Goal: Check status: Check status

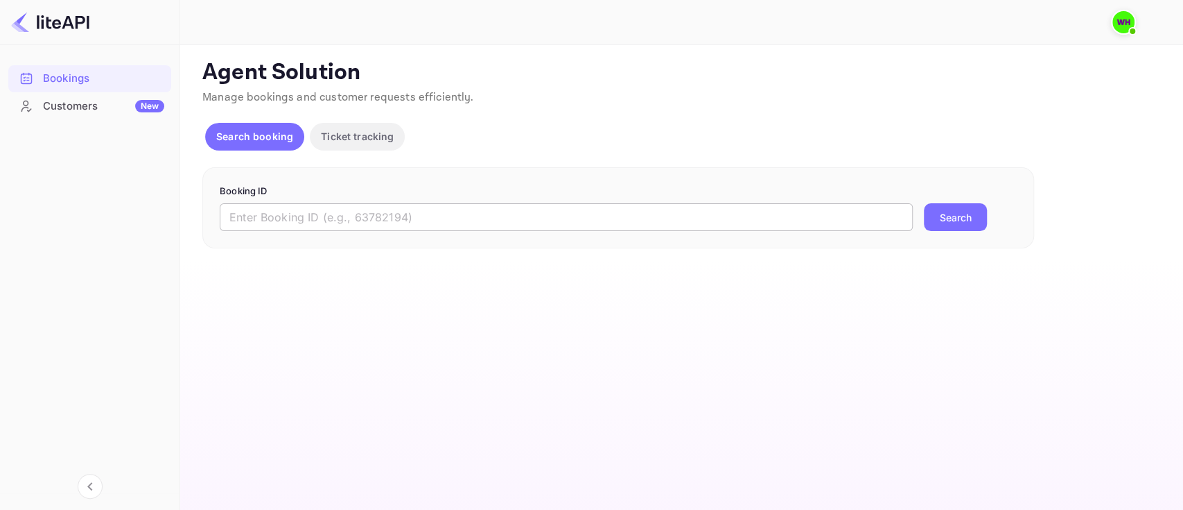
click at [302, 216] on input "text" at bounding box center [566, 217] width 693 height 28
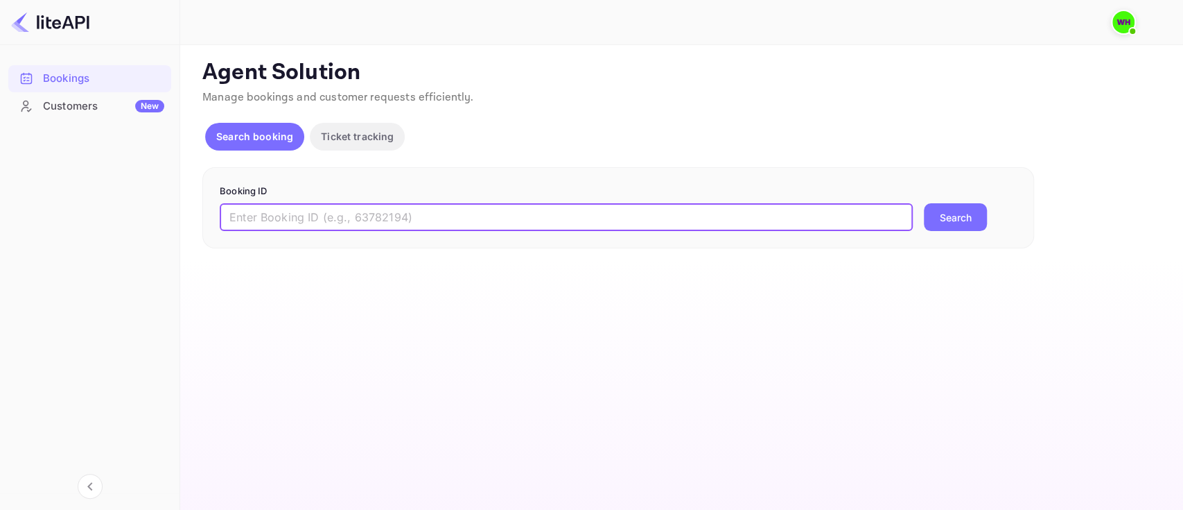
paste input "9299839"
type input "9299839"
click at [924, 203] on button "Search" at bounding box center [955, 217] width 63 height 28
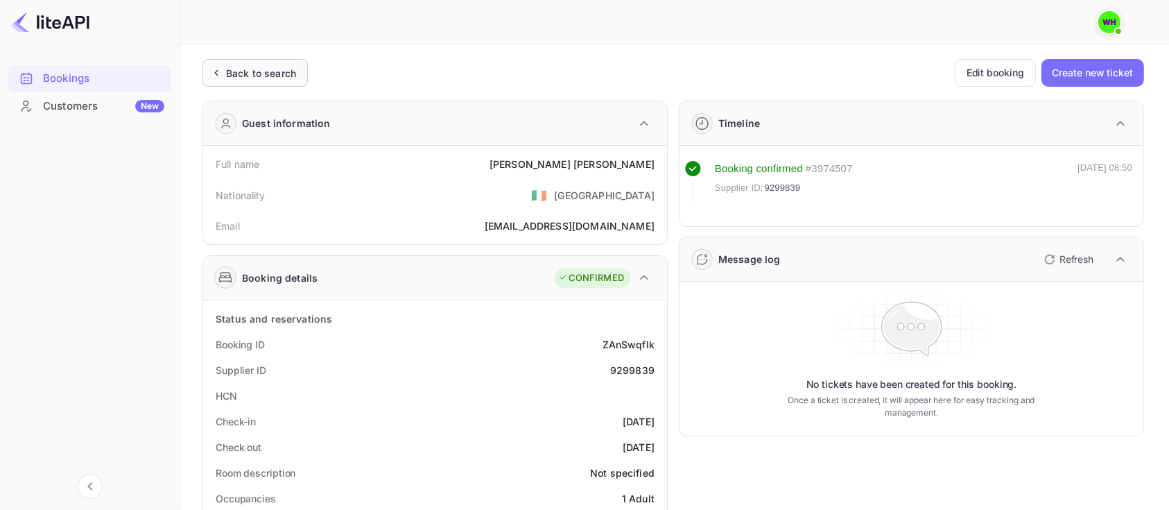
click at [216, 76] on icon at bounding box center [216, 73] width 15 height 14
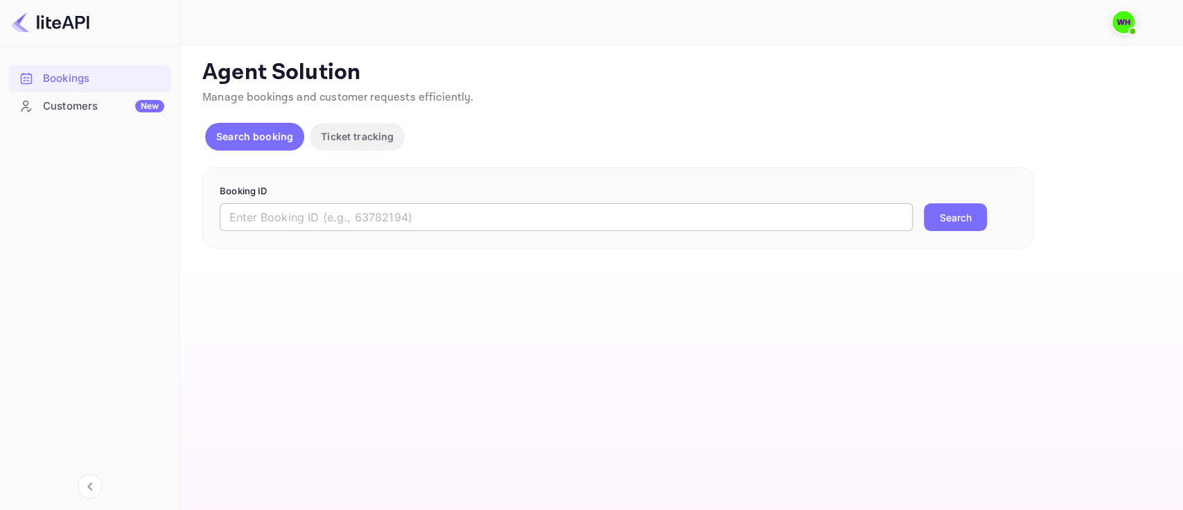
click at [330, 222] on input "text" at bounding box center [566, 217] width 693 height 28
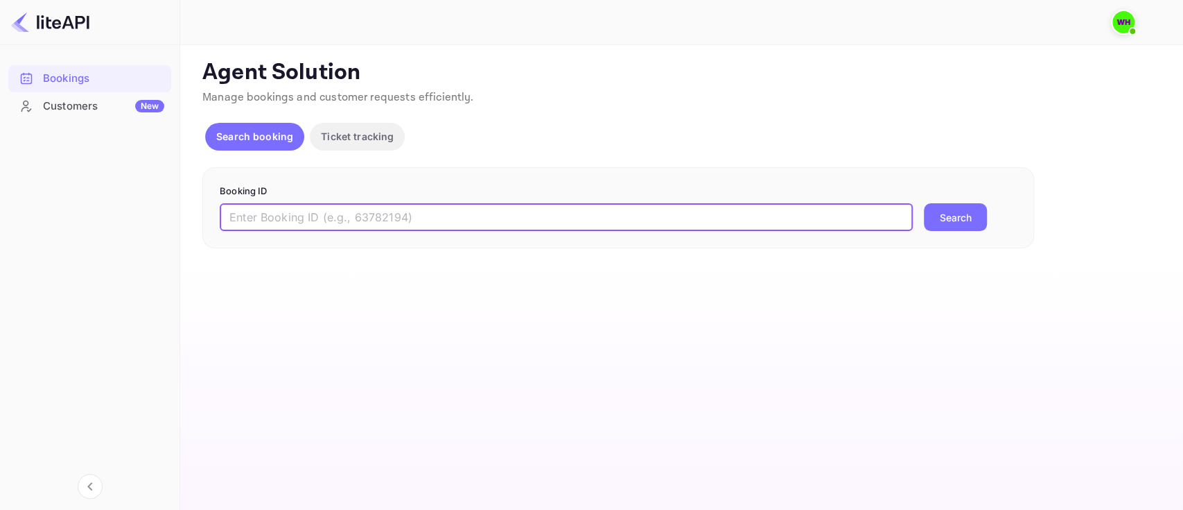
paste input "9299839"
type input "9299839"
click at [924, 203] on button "Search" at bounding box center [955, 217] width 63 height 28
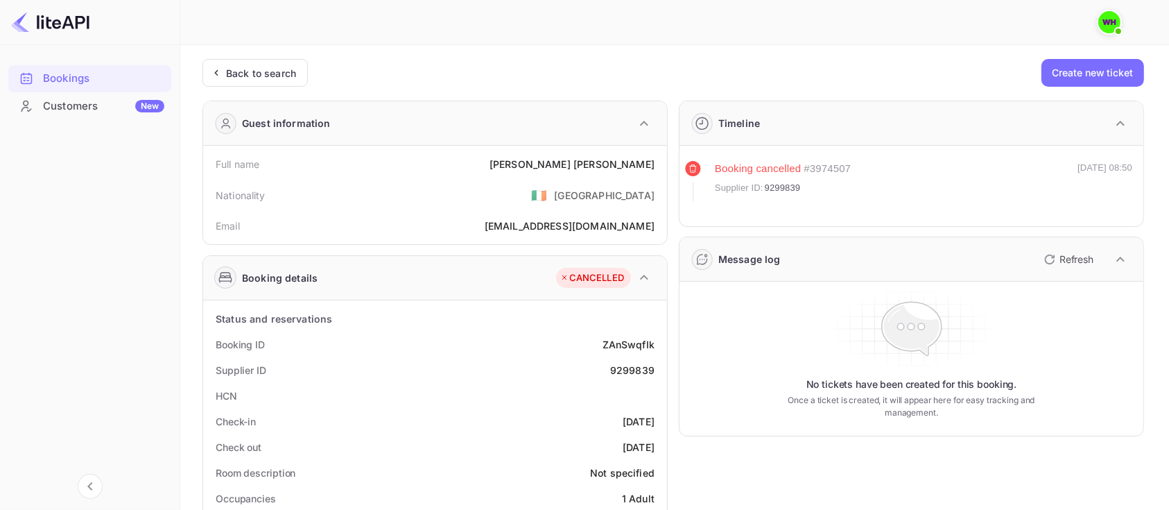
click at [775, 36] on div at bounding box center [669, 22] width 950 height 42
